Goal: Communication & Community: Answer question/provide support

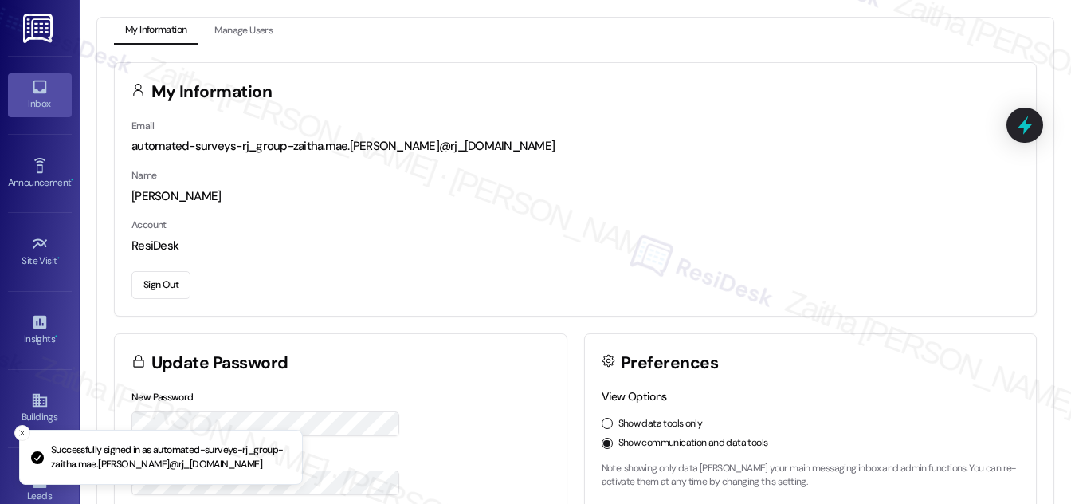
click at [45, 108] on div "Inbox" at bounding box center [40, 104] width 80 height 16
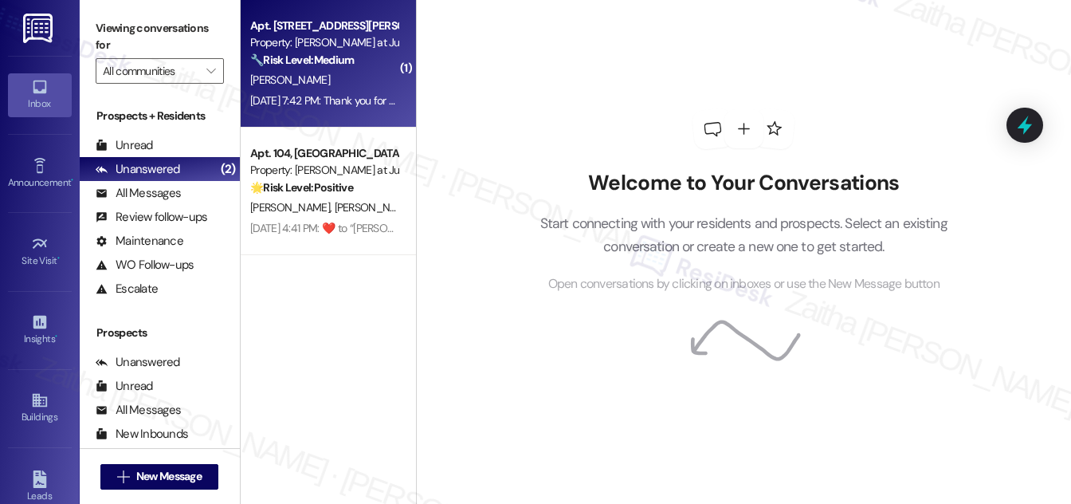
click at [361, 78] on div "[PERSON_NAME]" at bounding box center [324, 80] width 151 height 20
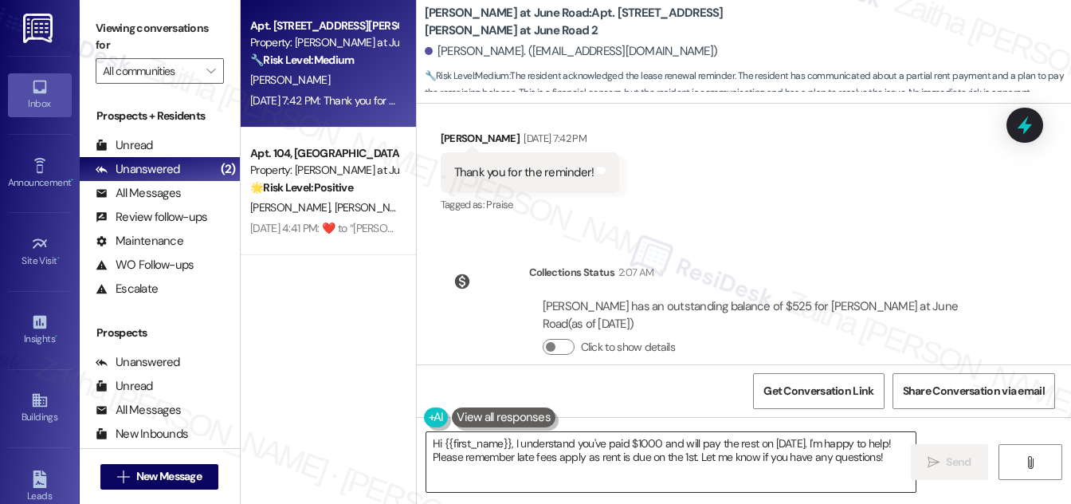
scroll to position [2035, 0]
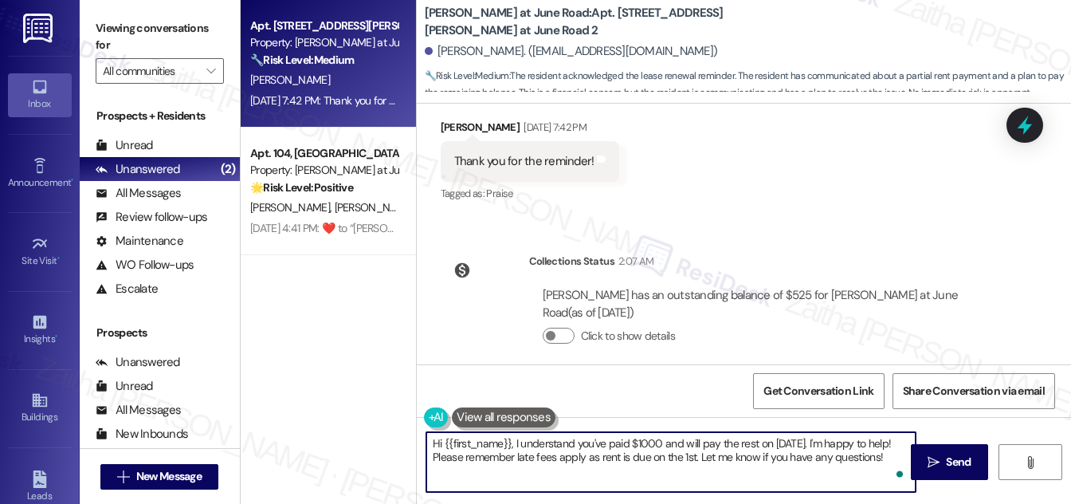
drag, startPoint x: 509, startPoint y: 440, endPoint x: 706, endPoint y: 456, distance: 197.5
click at [706, 456] on textarea "Hi {{first_name}}, I understand you've paid $1000 and will pay the rest on [DAT…" at bounding box center [670, 462] width 489 height 60
click at [438, 437] on textarea "Hi {{first_name}}, I understand you've paid $1000 and will pay the rest on [DAT…" at bounding box center [670, 462] width 489 height 60
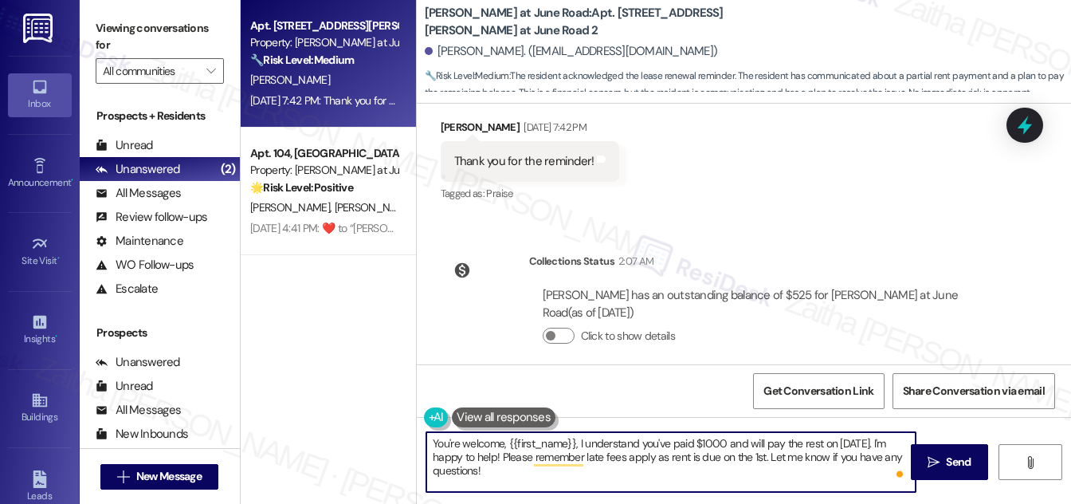
click at [576, 446] on textarea "You're welcome, {{first_name}}, I understand you've paid $1000 and will pay the…" at bounding box center [670, 462] width 489 height 60
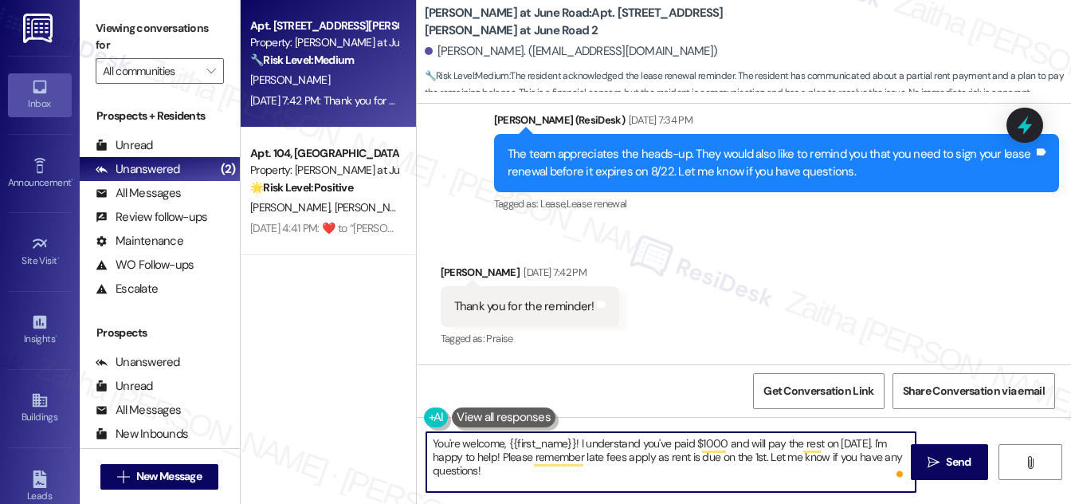
scroll to position [1963, 0]
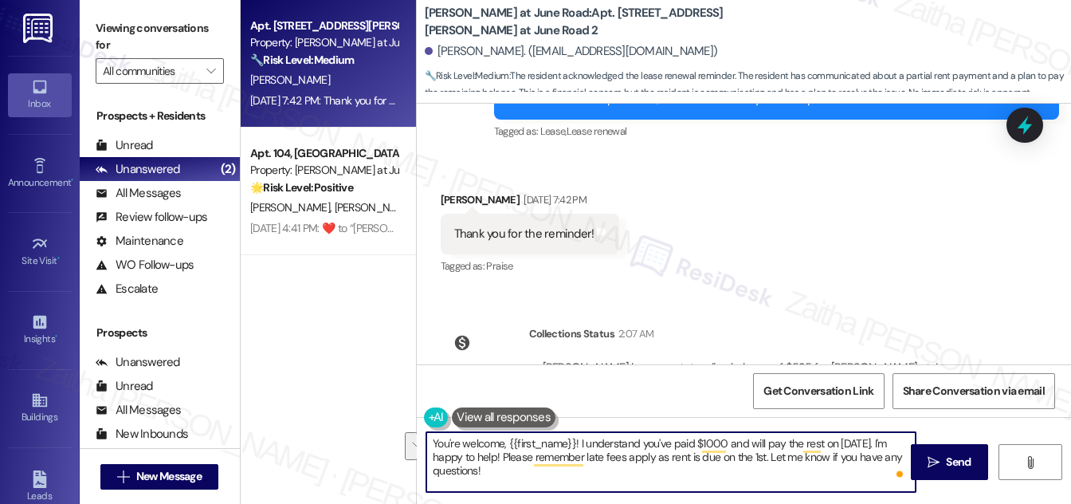
drag, startPoint x: 578, startPoint y: 439, endPoint x: 764, endPoint y: 455, distance: 187.2
click at [764, 456] on textarea "You're welcome, {{first_name}}! I understand you've paid $1000 and will pay the…" at bounding box center [670, 462] width 489 height 60
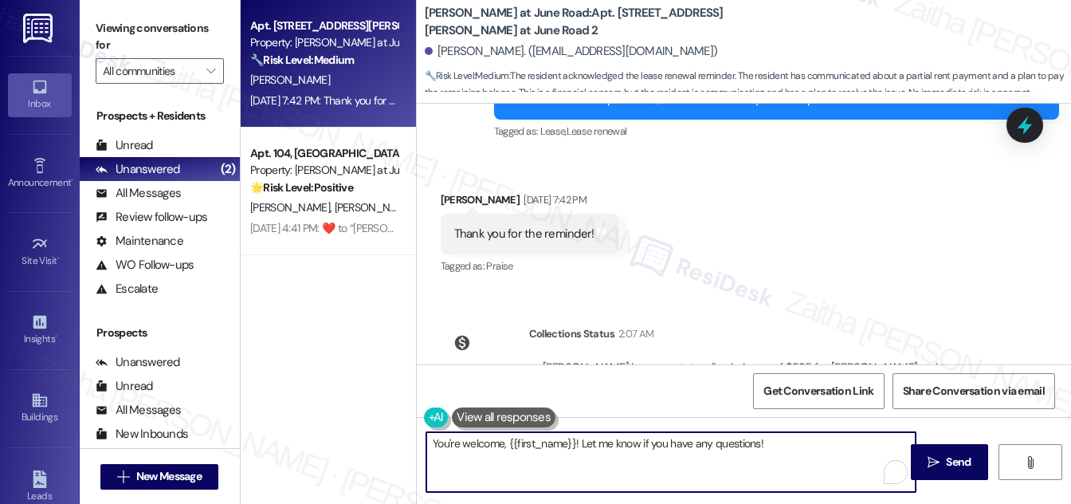
scroll to position [1890, 0]
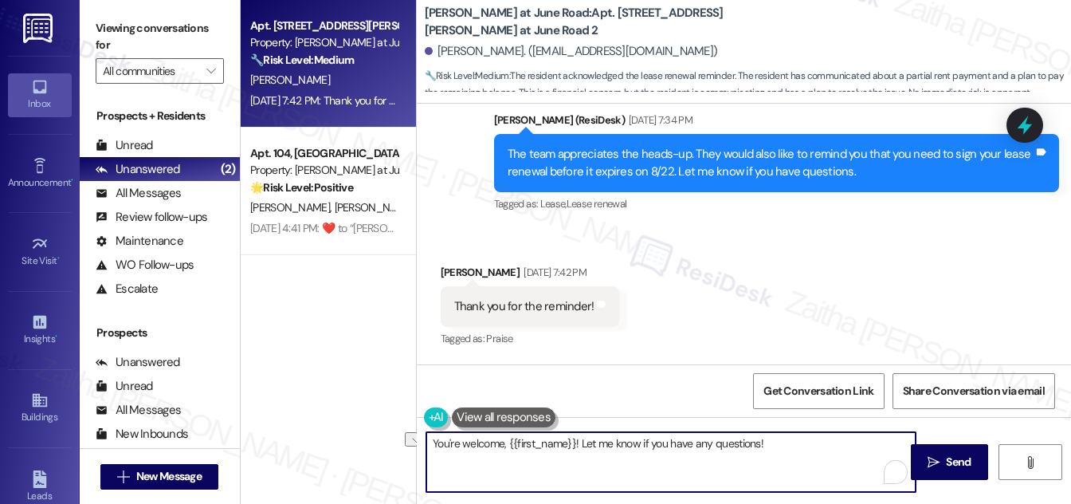
drag, startPoint x: 578, startPoint y: 440, endPoint x: 777, endPoint y: 442, distance: 199.2
click at [777, 442] on textarea "You're welcome, {{first_name}}! Let me know if you have any questions!" at bounding box center [670, 462] width 489 height 60
type textarea "You're welcome, {{first_name}}! If you need anything else, please don't hesitat…"
drag, startPoint x: 937, startPoint y: 457, endPoint x: 921, endPoint y: 446, distance: 19.0
click at [936, 457] on icon "" at bounding box center [934, 462] width 12 height 13
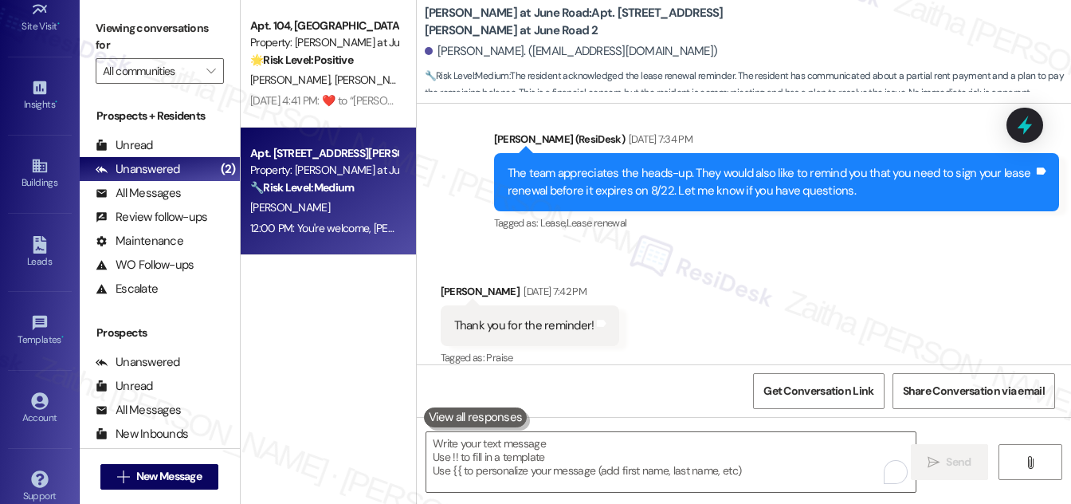
scroll to position [250, 0]
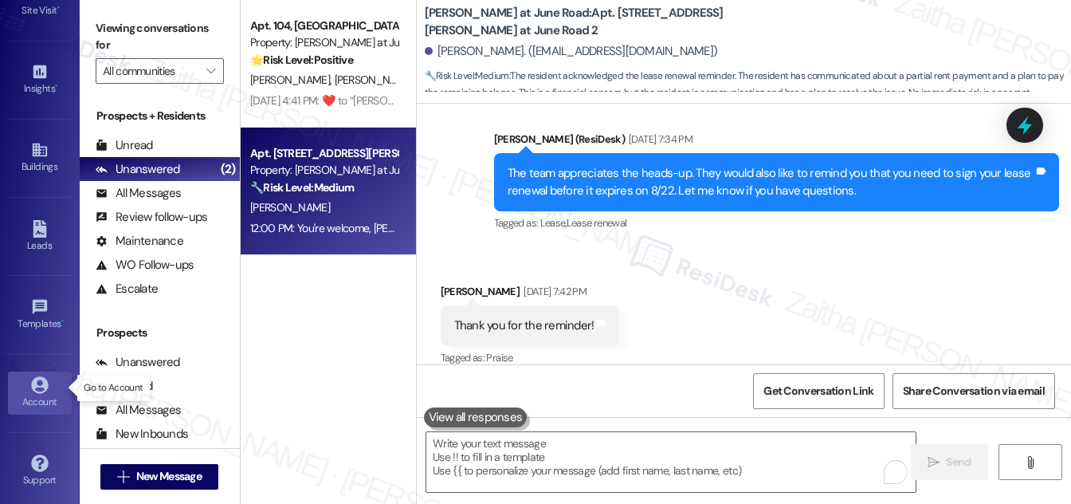
click at [40, 405] on link "Account" at bounding box center [40, 392] width 64 height 43
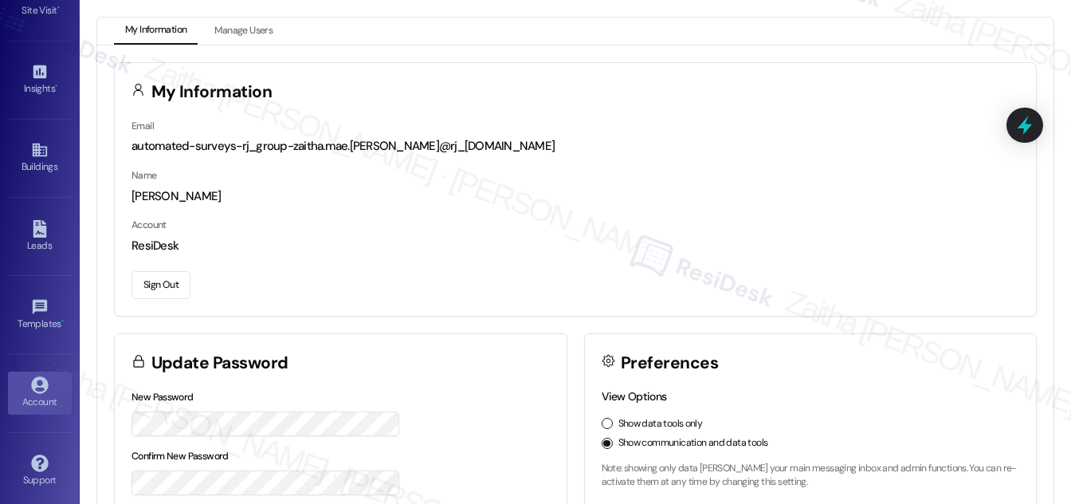
click at [158, 292] on button "Sign Out" at bounding box center [160, 285] width 59 height 28
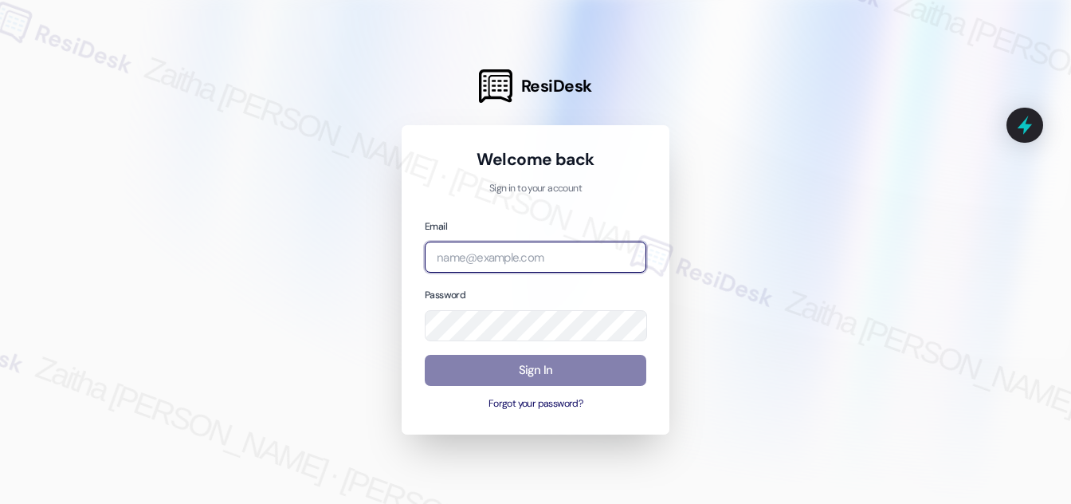
click at [469, 250] on input "email" at bounding box center [536, 256] width 222 height 31
type input "automated-surveys-[MEDICAL_DATA]_formerly_regency-zaitha.mae.[PERSON_NAME]@[MED…"
